Goal: Find specific page/section: Find specific page/section

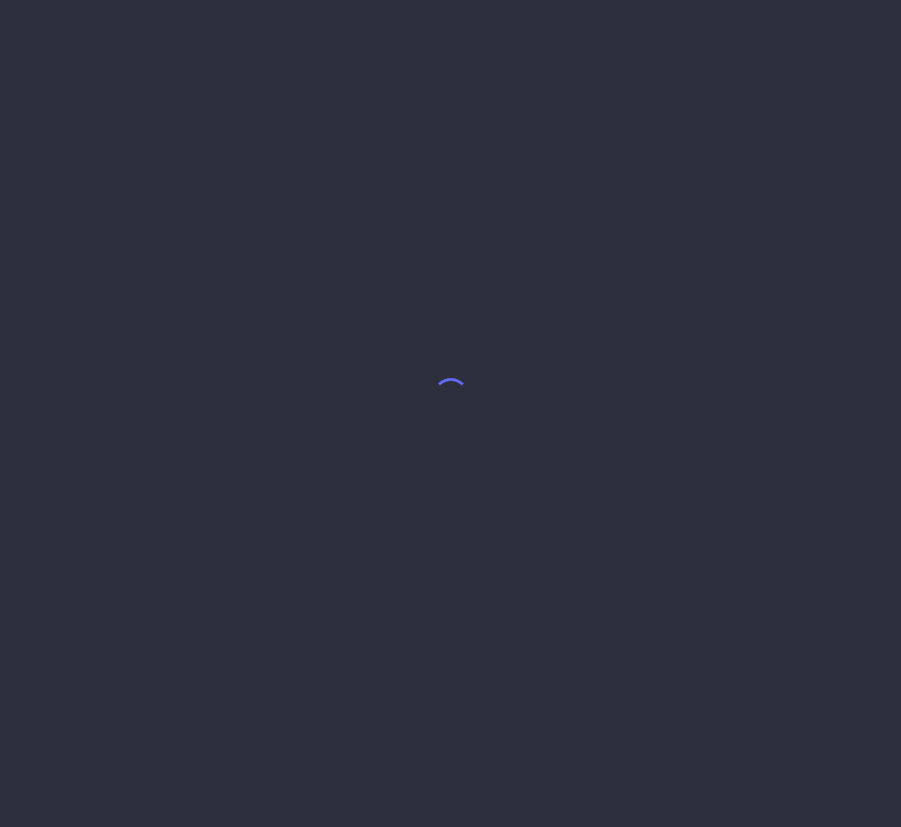
select select "8"
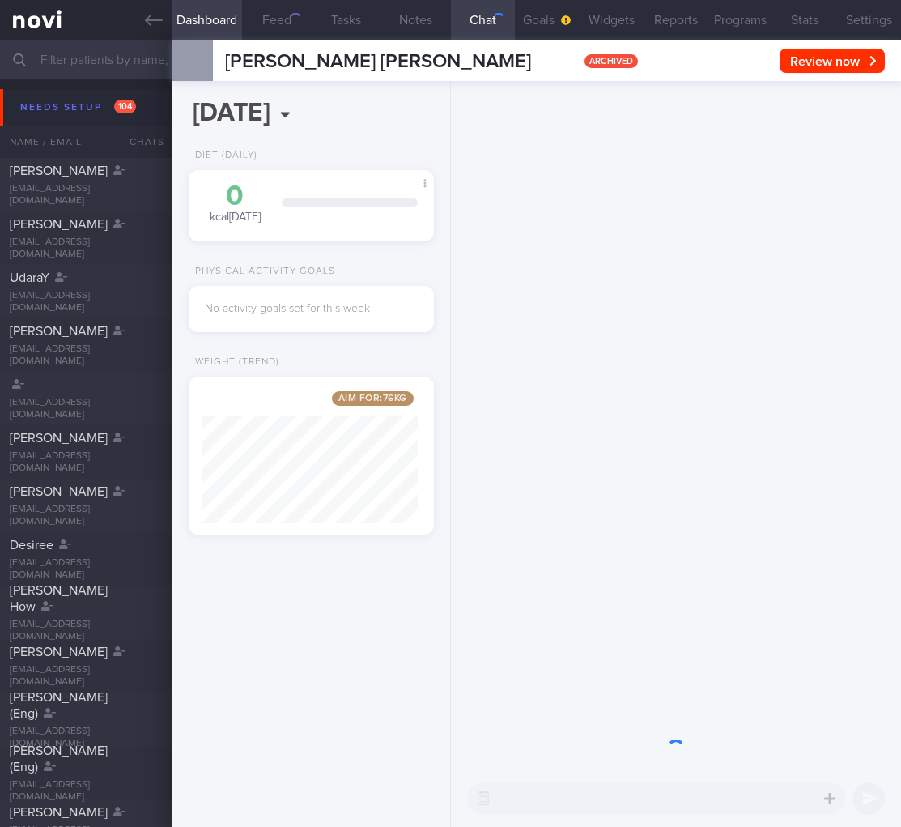
scroll to position [131, 216]
